Goal: Task Accomplishment & Management: Use online tool/utility

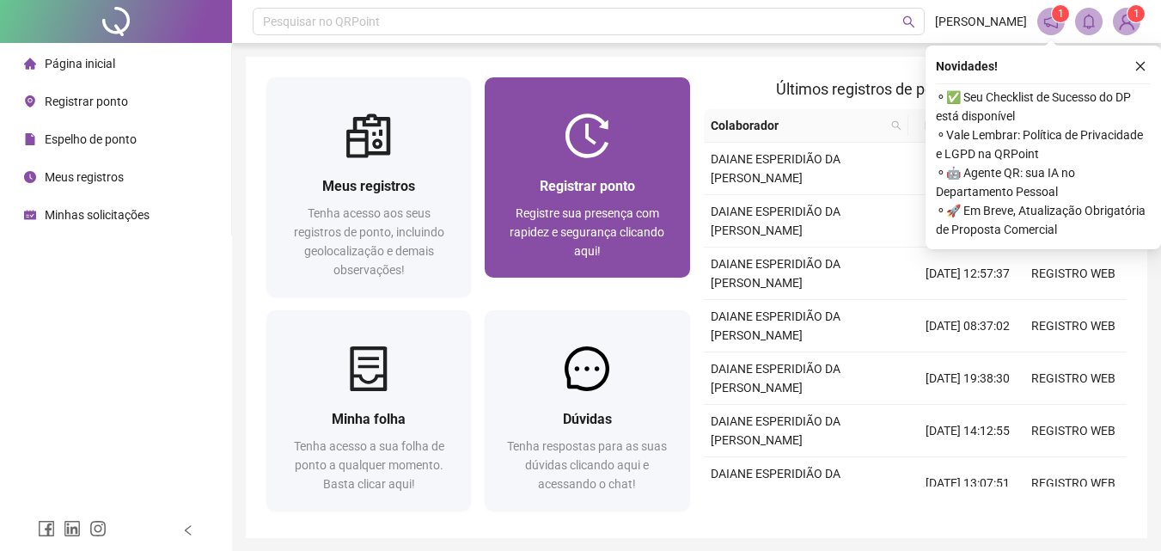
click at [644, 90] on div "Registrar ponto Registre sua presença com rapidez e segurança clicando aqui!" at bounding box center [587, 177] width 205 height 200
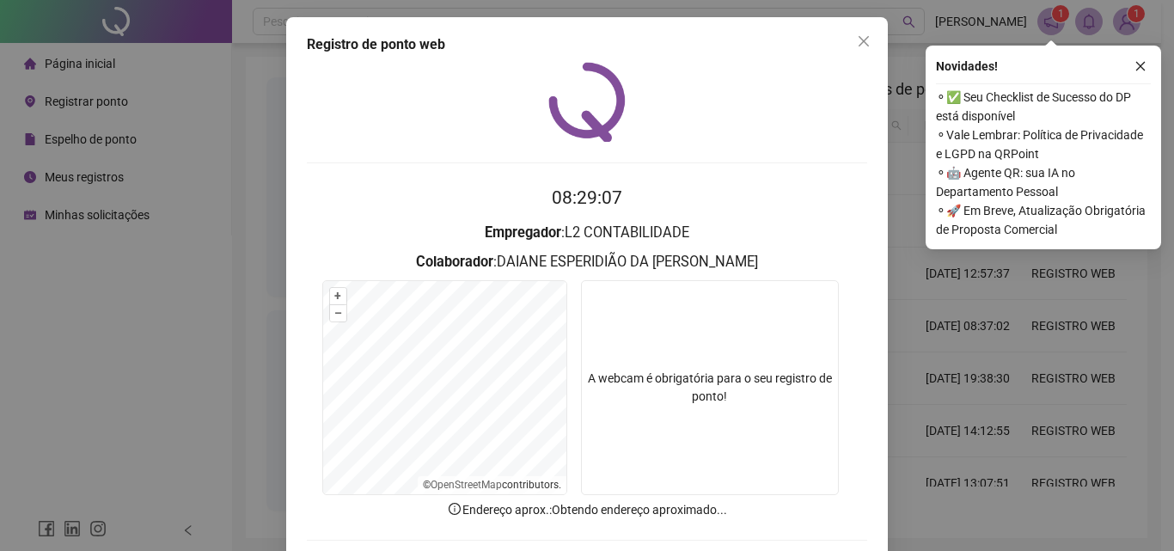
click at [1137, 71] on icon "close" at bounding box center [1141, 66] width 12 height 12
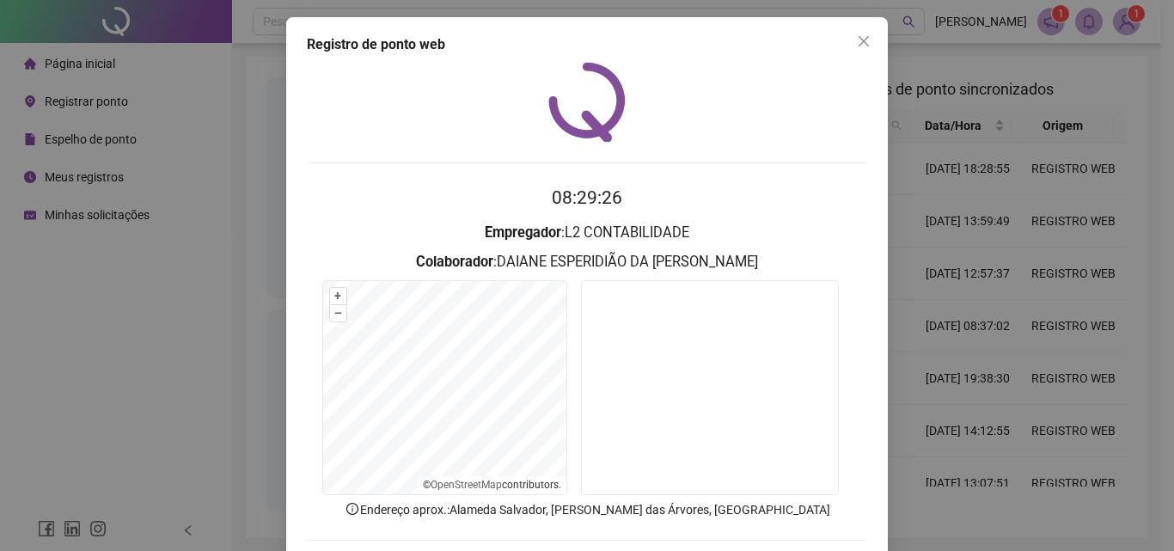
scroll to position [83, 0]
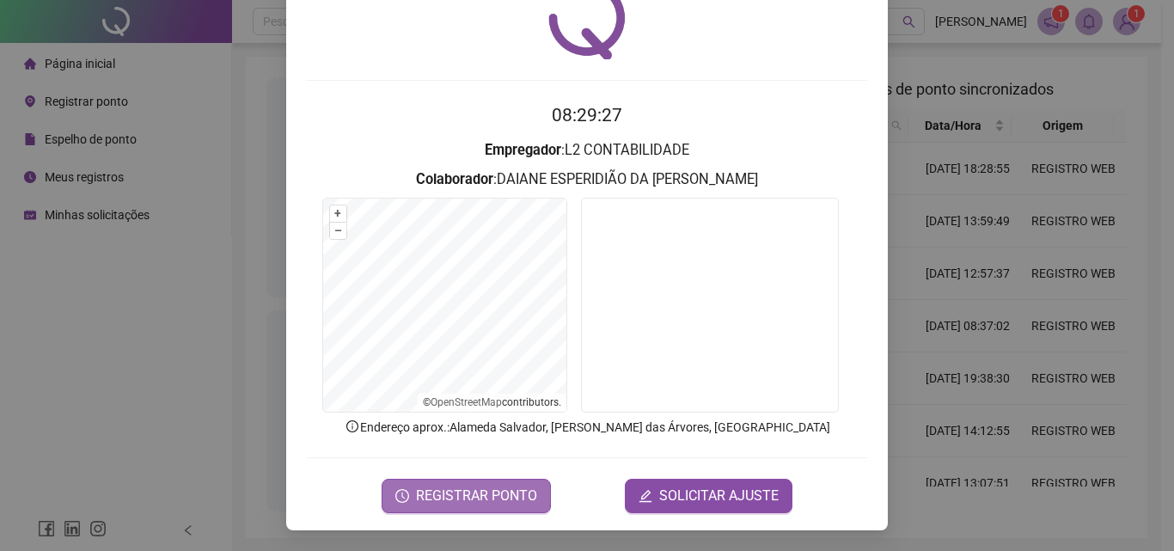
click at [486, 492] on span "REGISTRAR PONTO" at bounding box center [476, 496] width 121 height 21
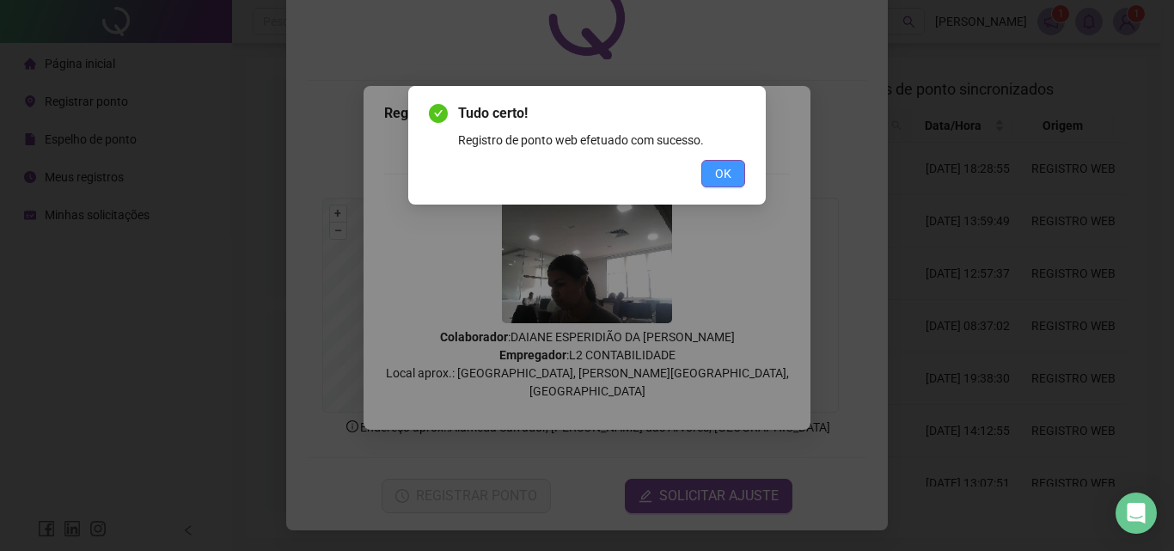
click at [729, 175] on span "OK" at bounding box center [723, 173] width 16 height 19
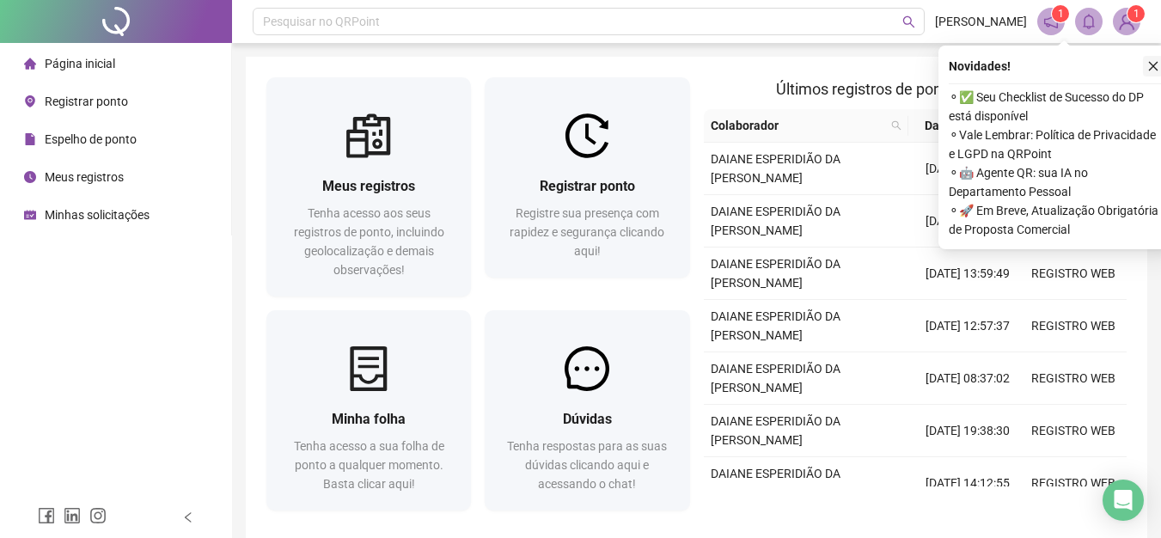
click at [1145, 64] on button "button" at bounding box center [1153, 66] width 21 height 21
